Goal: Task Accomplishment & Management: Manage account settings

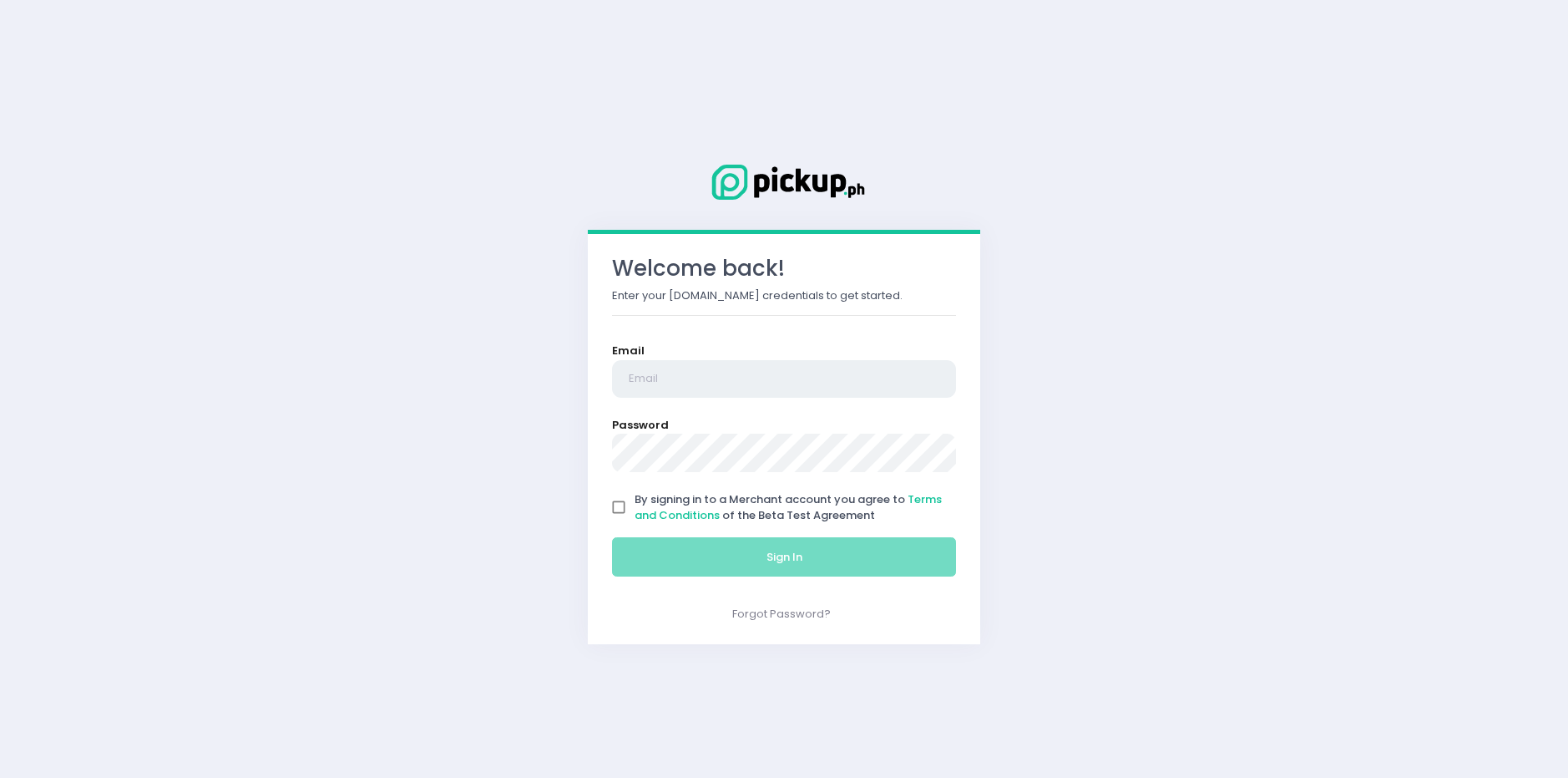
type input "[EMAIL_ADDRESS][DOMAIN_NAME]"
click at [626, 503] on input "By signing in to a Merchant account you agree to Terms and Conditions of the Be…" at bounding box center [619, 507] width 32 height 32
checkbox input "true"
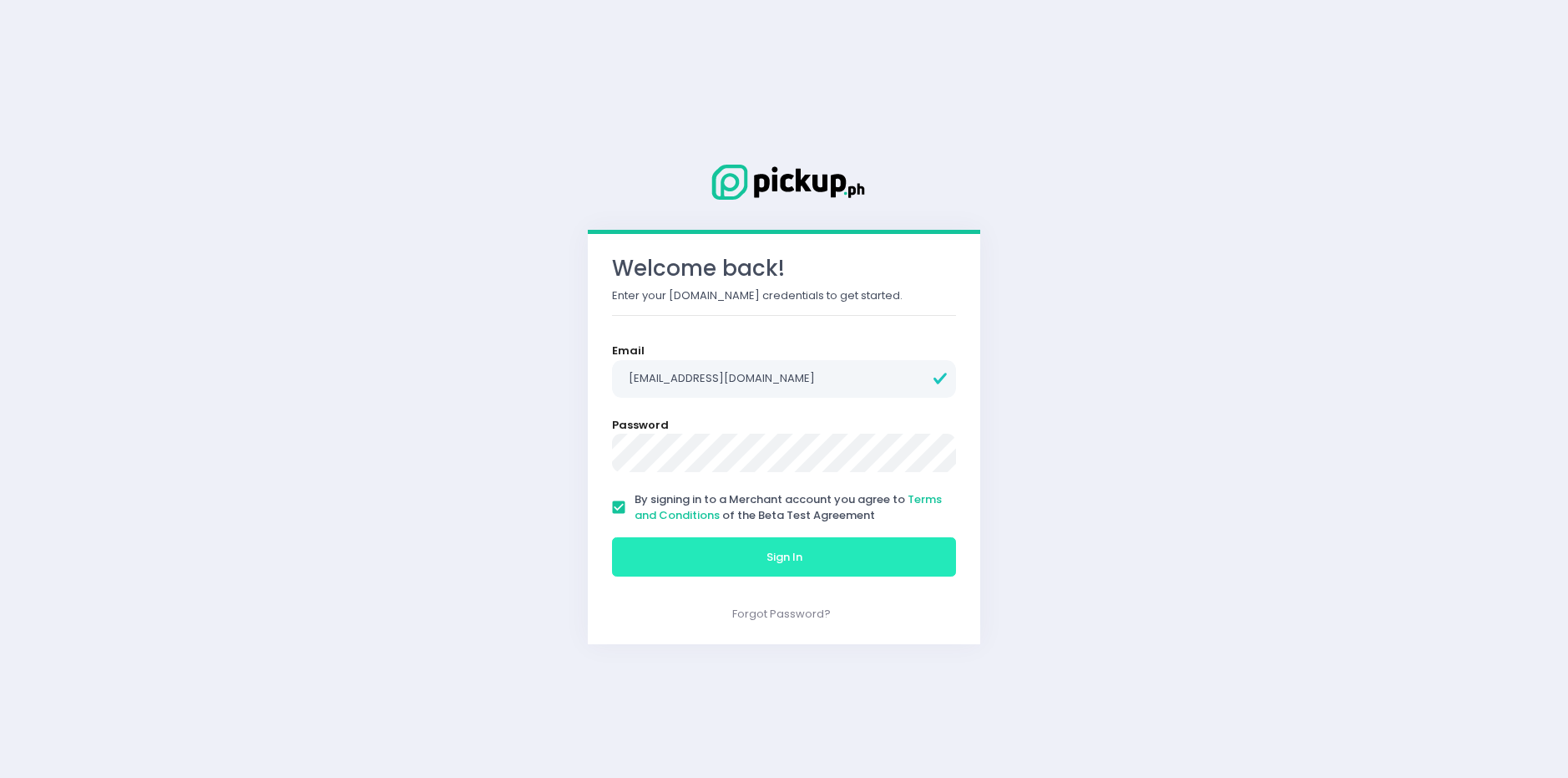
drag, startPoint x: 671, startPoint y: 542, endPoint x: 683, endPoint y: 535, distance: 13.9
click at [672, 542] on button "Sign In" at bounding box center [784, 557] width 344 height 40
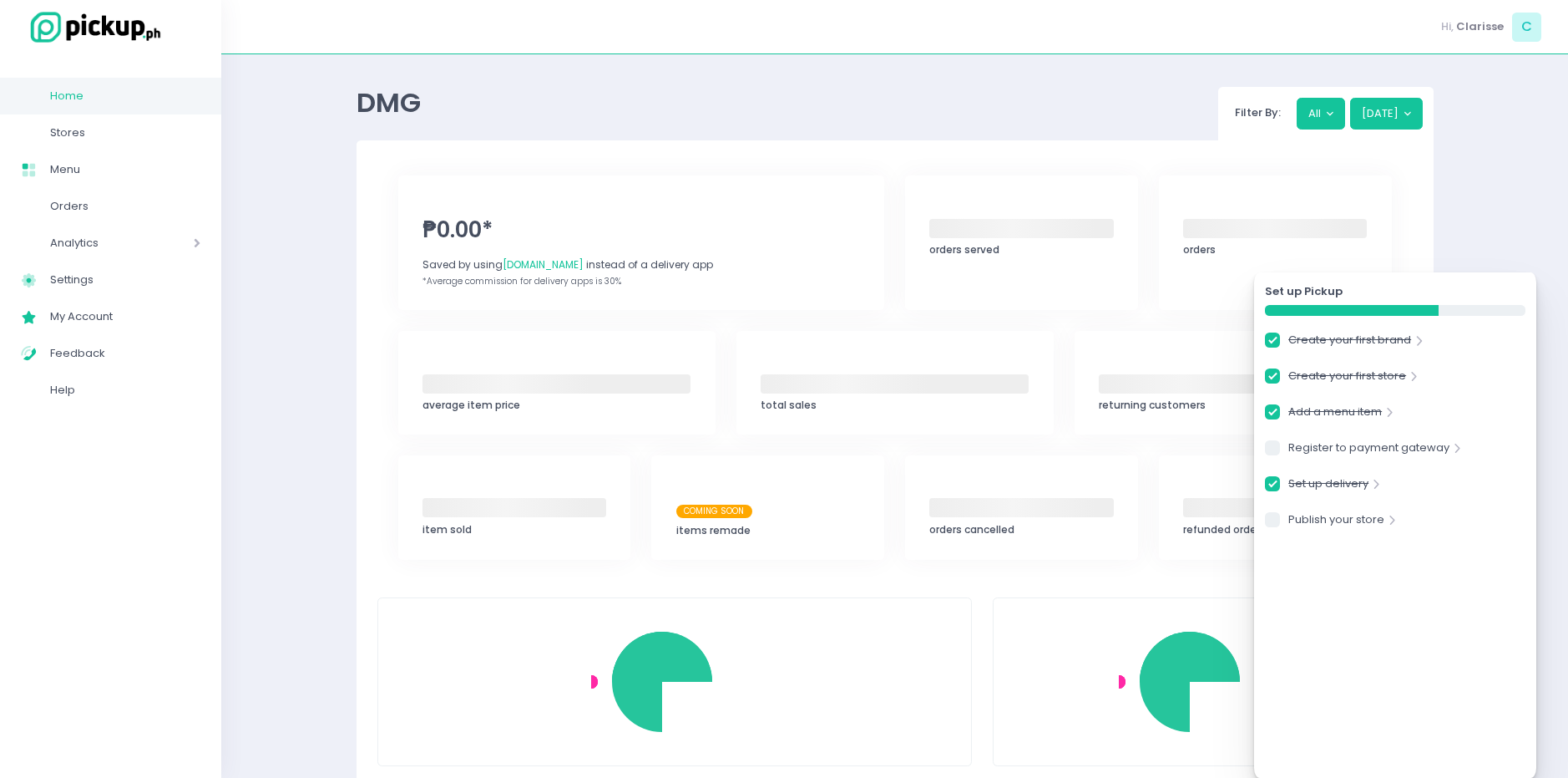
checkbox input "true"
